Goal: Information Seeking & Learning: Stay updated

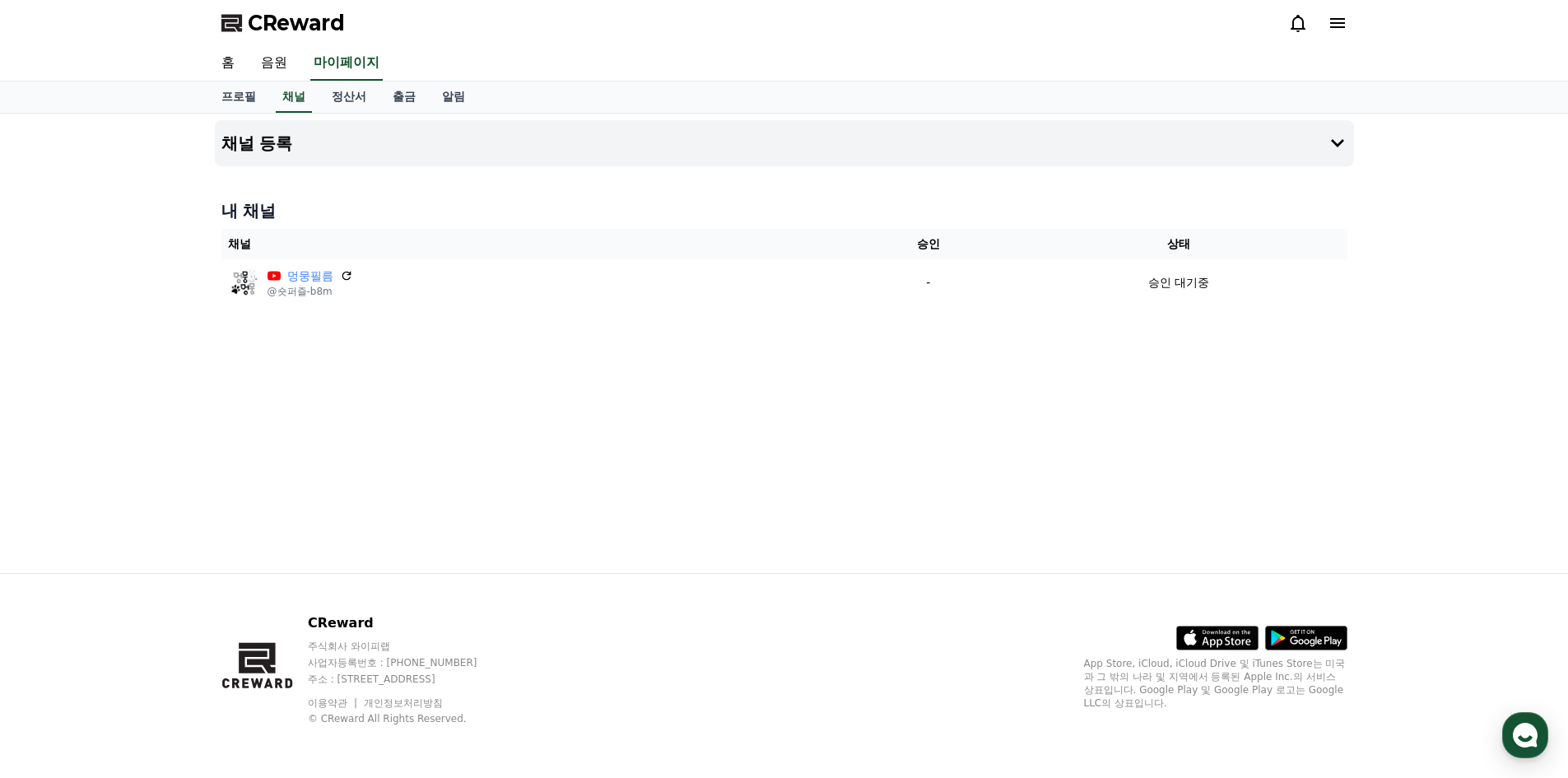
drag, startPoint x: 0, startPoint y: 0, endPoint x: 970, endPoint y: 403, distance: 1050.4
click at [970, 403] on div "채널 등록 내 채널 채널 승인 상태 멍뭉필름 @숏퍼즐-b8m - 승인 대기중" at bounding box center [784, 343] width 1152 height 459
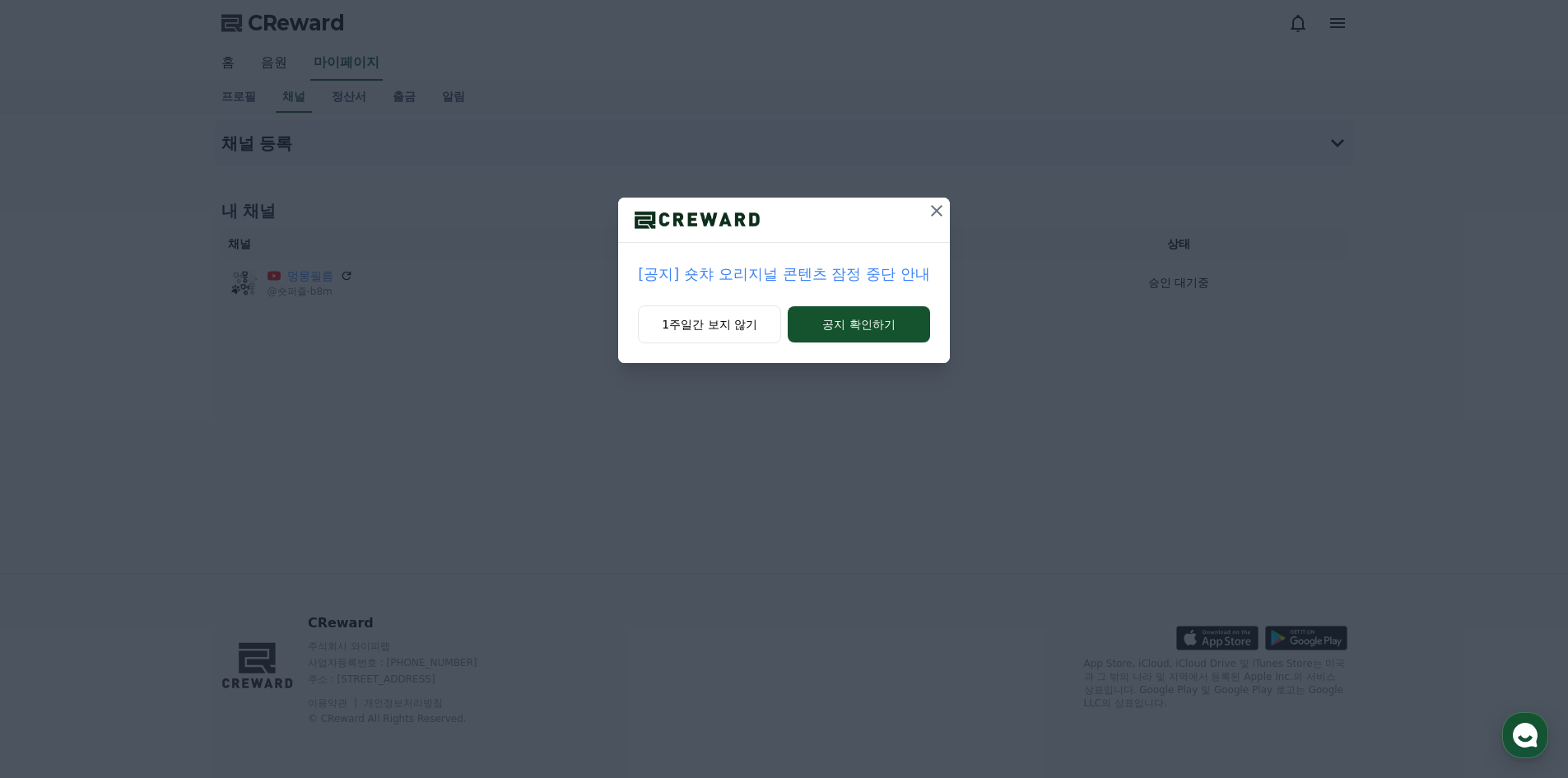
click at [773, 270] on p "[공지] 숏챠 오리지널 콘텐츠 잠정 중단 안내" at bounding box center [784, 275] width 291 height 24
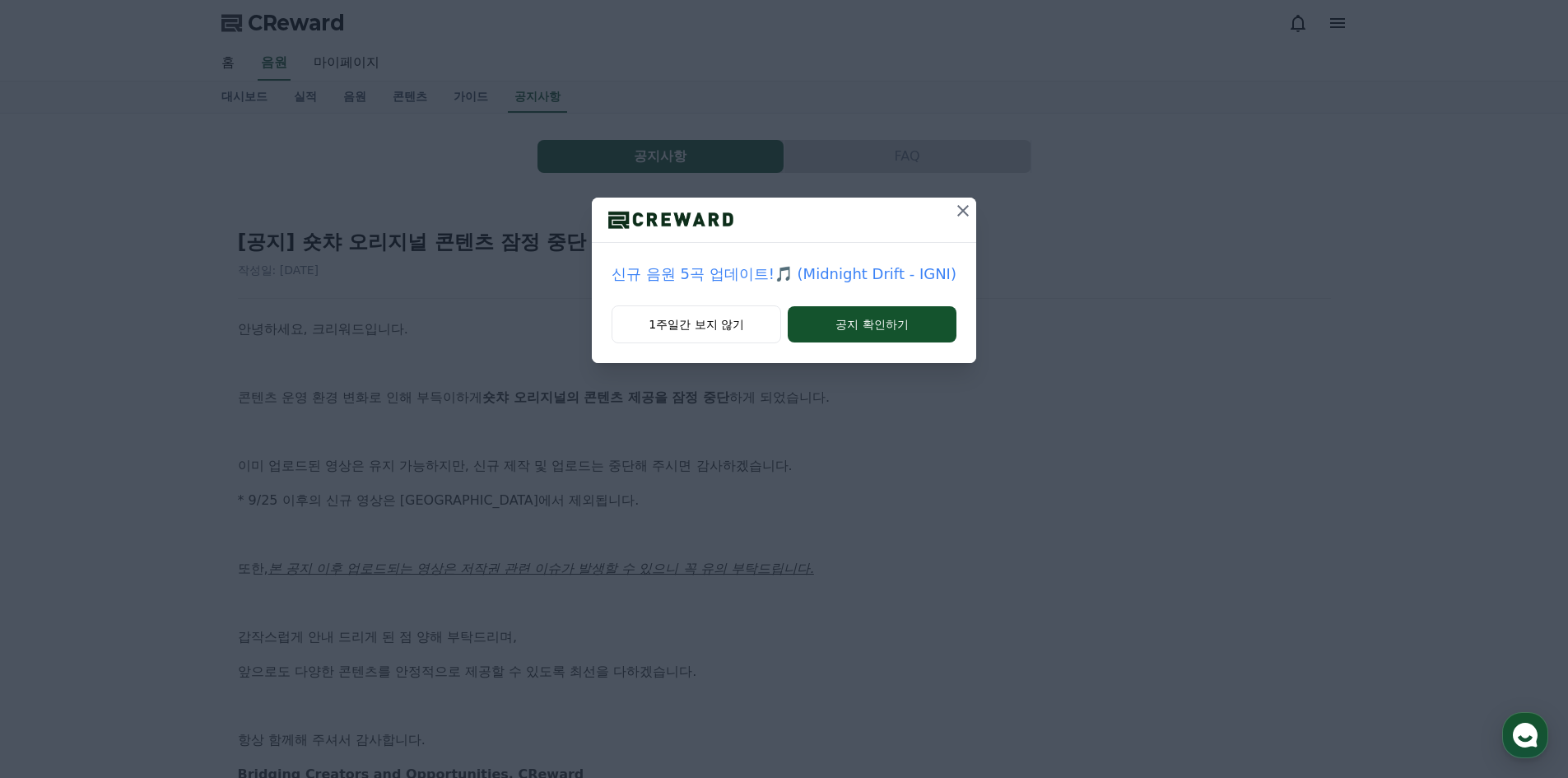
click at [957, 210] on icon at bounding box center [963, 211] width 20 height 20
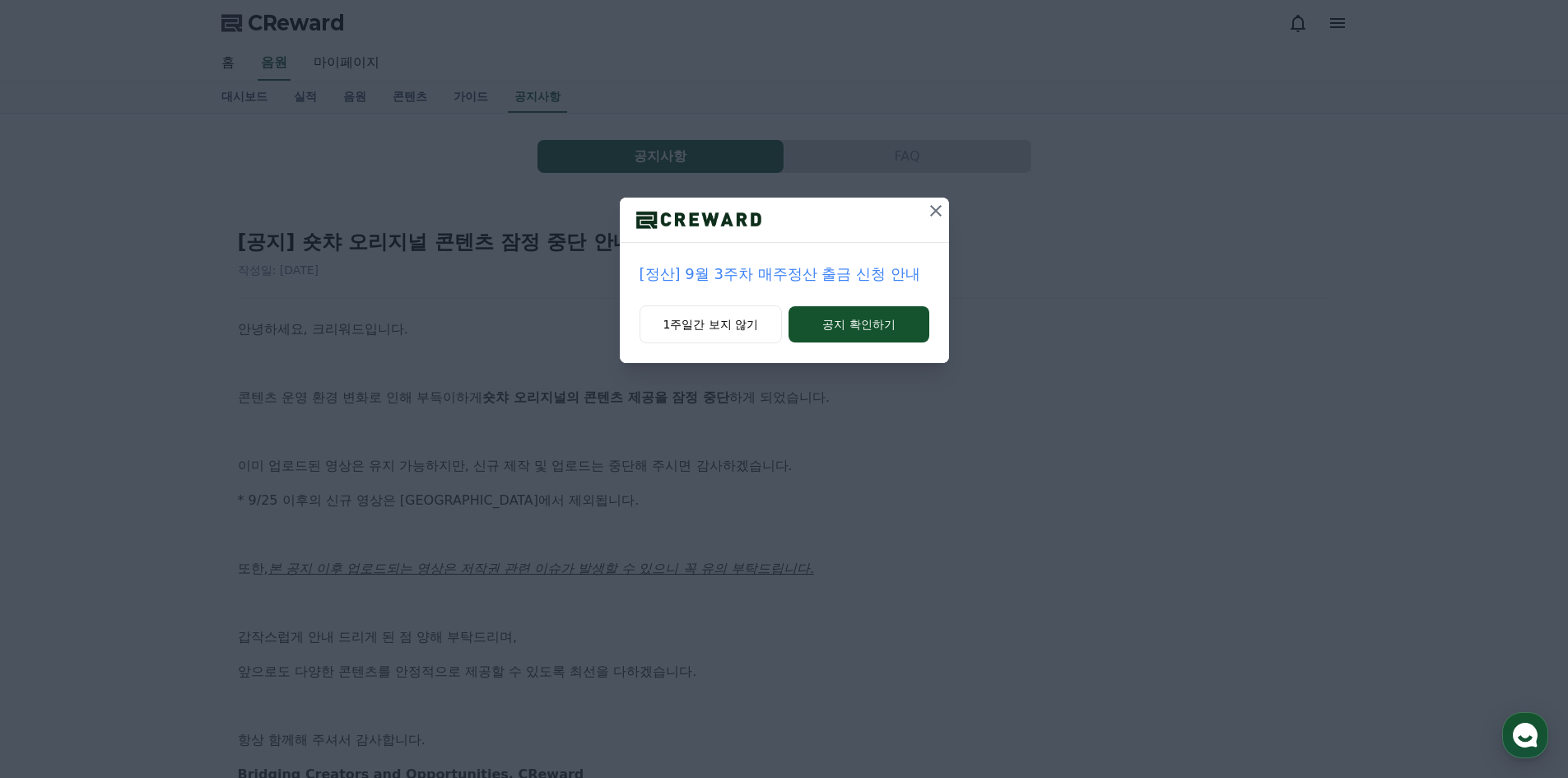
click at [936, 208] on icon at bounding box center [936, 211] width 20 height 20
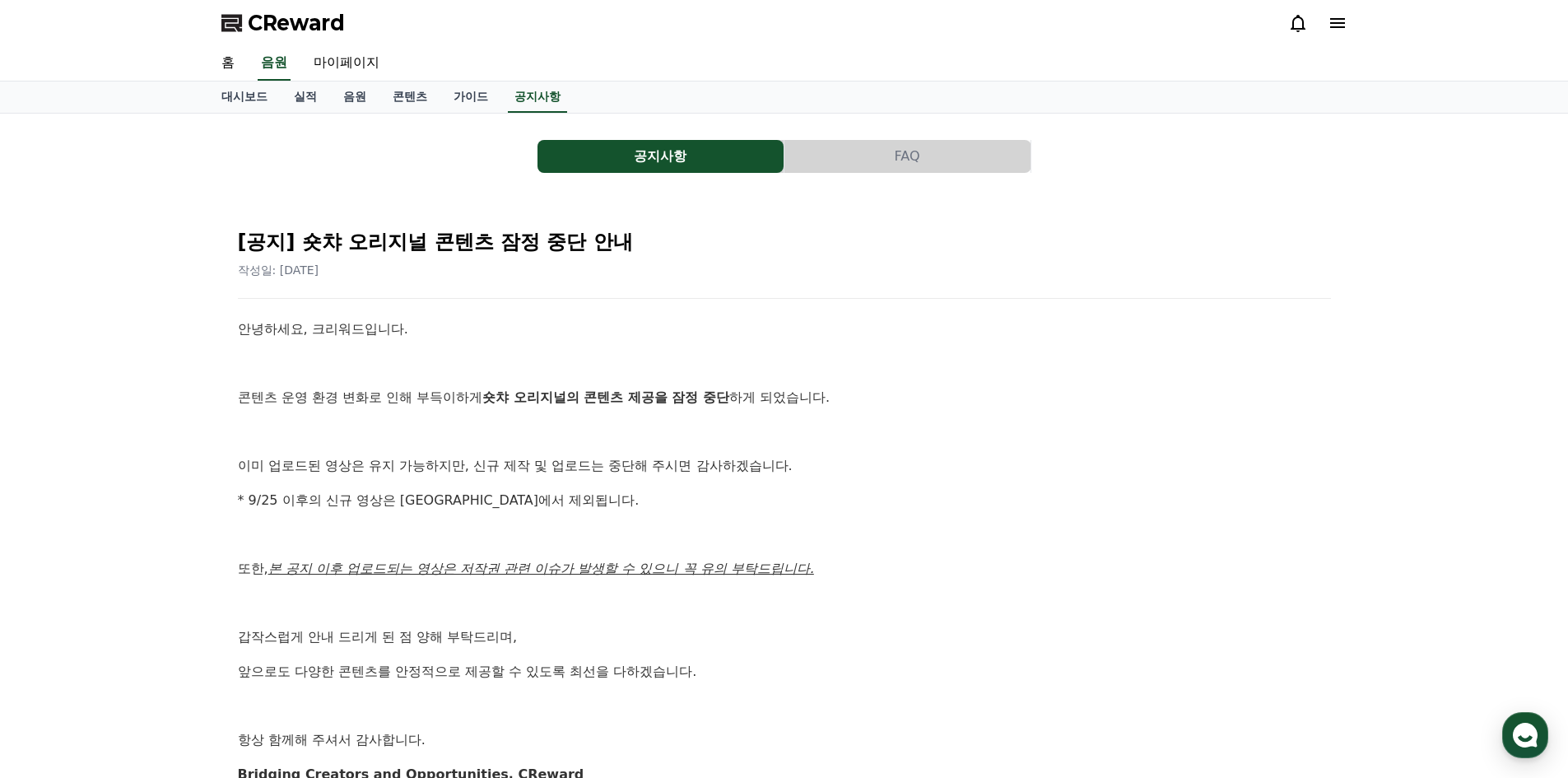
click at [936, 208] on div "[공지] 숏챠 오리지널 콘텐츠 잠정 중단 안내 작성일: [DATE] 안녕하세요, 크리워드입니다. 콘텐츠 운영 환경 변화로 인해 부득이하게 숏챠…" at bounding box center [784, 525] width 1113 height 639
